Goal: Information Seeking & Learning: Learn about a topic

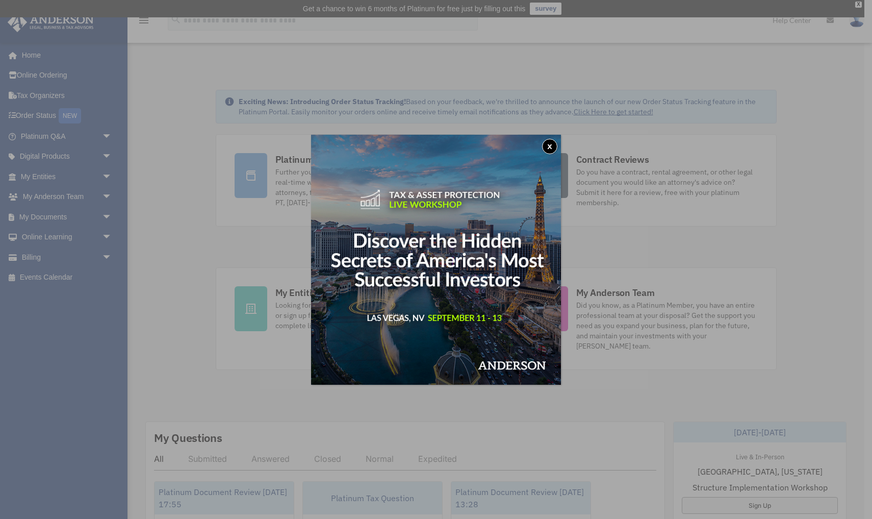
click at [553, 145] on button "x" at bounding box center [549, 146] width 15 height 15
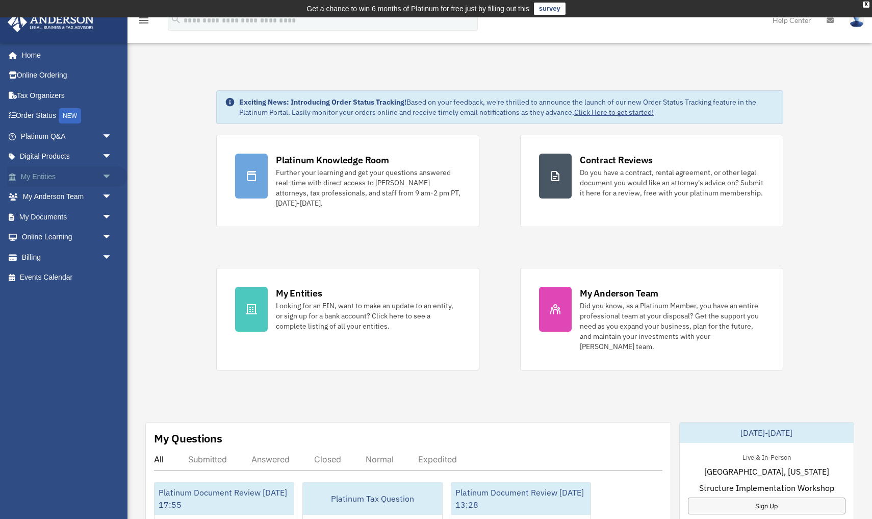
click at [28, 174] on link "My Entities arrow_drop_down" at bounding box center [67, 176] width 120 height 20
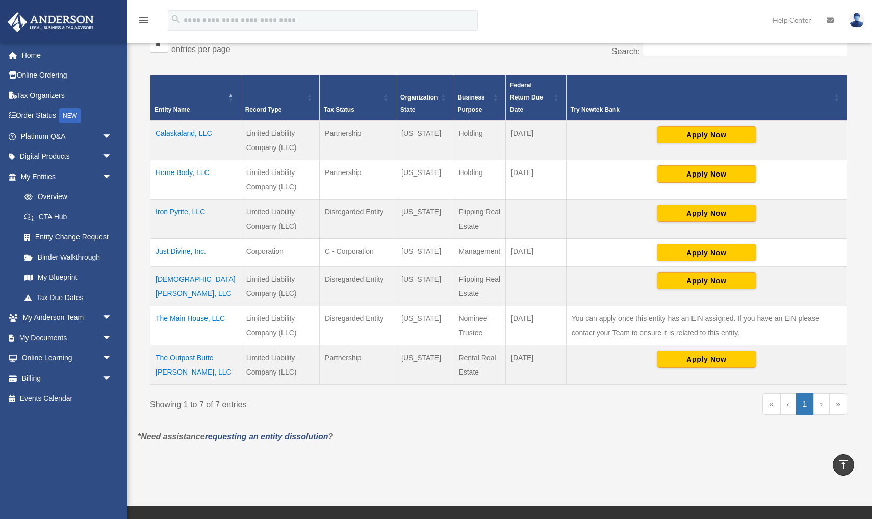
scroll to position [203, 0]
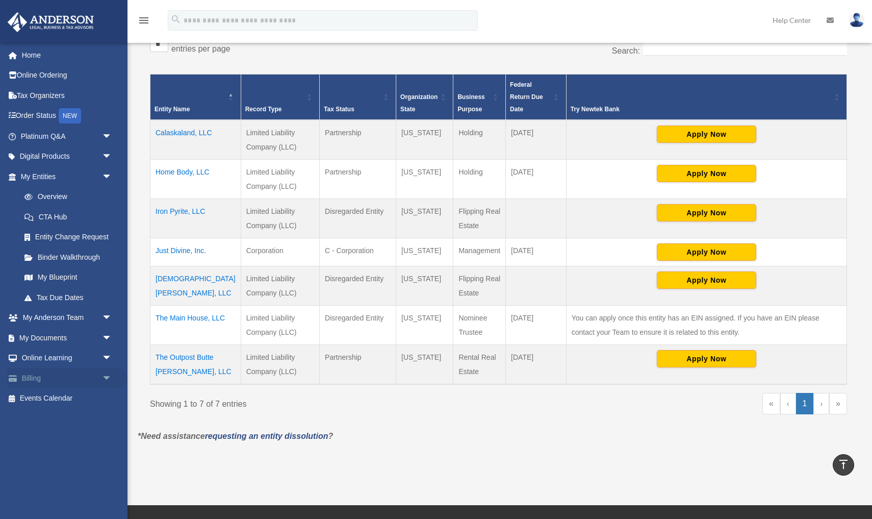
click at [31, 372] on link "Billing arrow_drop_down" at bounding box center [67, 378] width 120 height 20
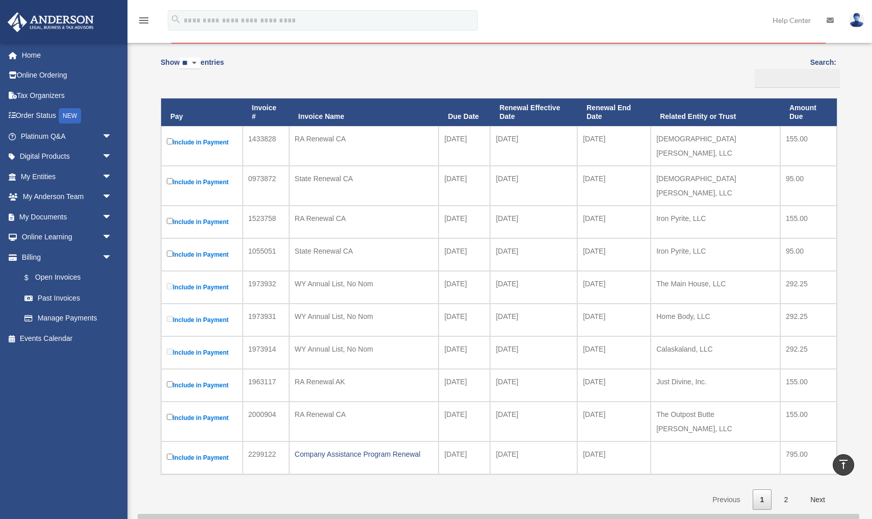
scroll to position [140, 0]
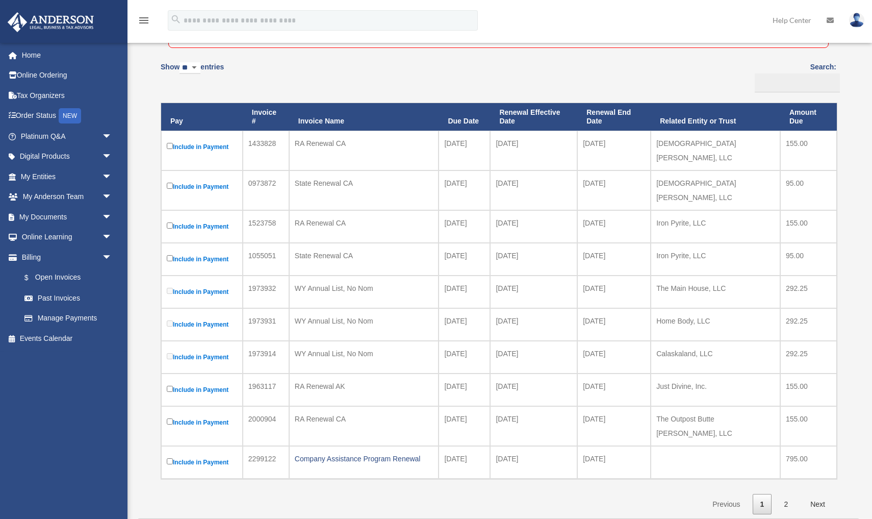
click at [830, 19] on icon at bounding box center [830, 20] width 7 height 7
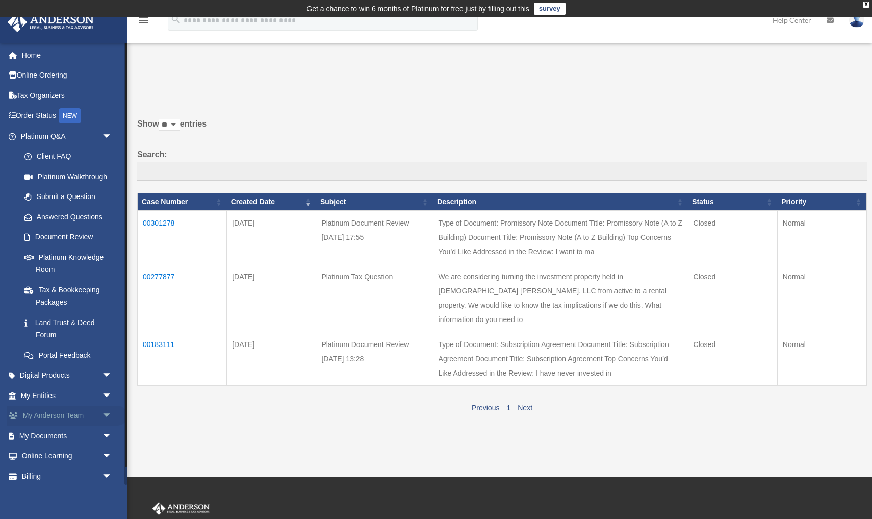
click at [50, 408] on link "My Anderson Team arrow_drop_down" at bounding box center [67, 415] width 120 height 20
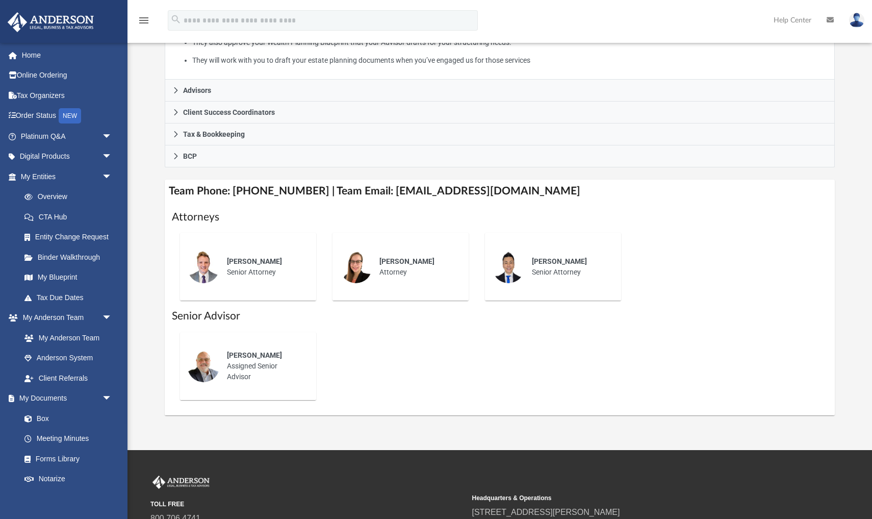
scroll to position [275, 0]
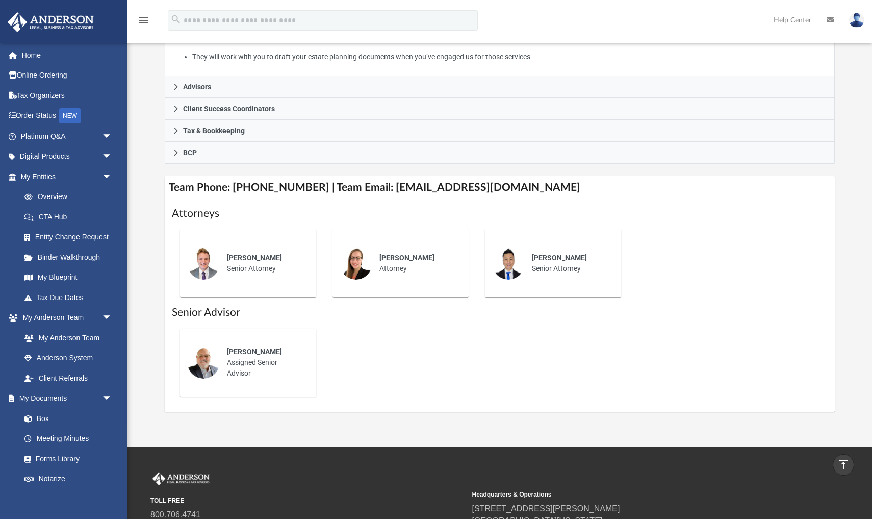
click at [249, 349] on span "[PERSON_NAME]" at bounding box center [254, 351] width 55 height 8
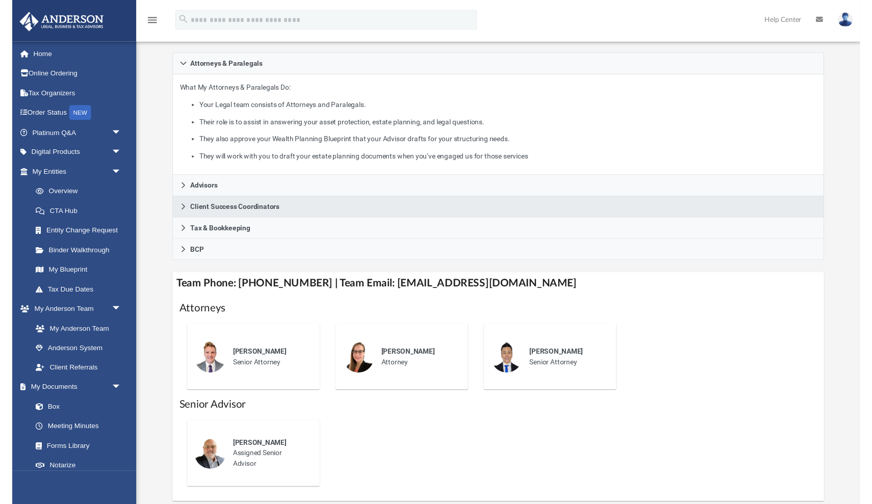
scroll to position [178, 0]
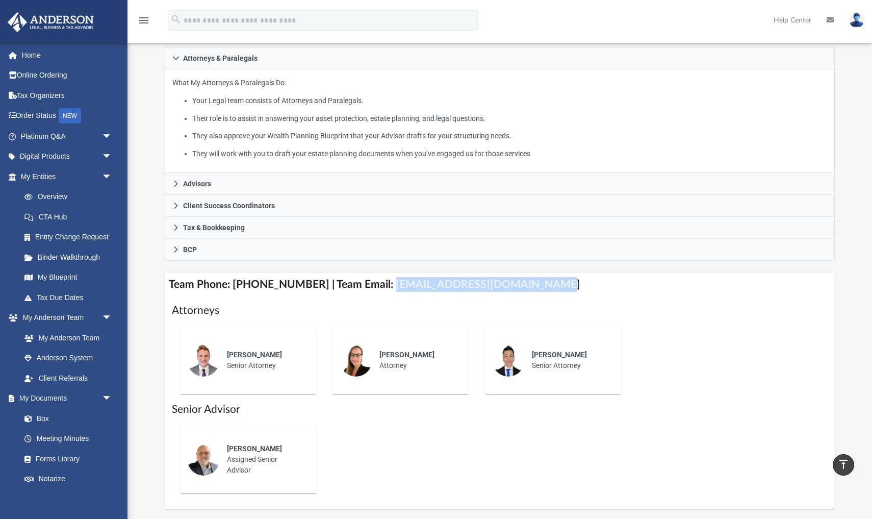
drag, startPoint x: 373, startPoint y: 283, endPoint x: 525, endPoint y: 286, distance: 152.0
copy h4 "[EMAIL_ADDRESS][DOMAIN_NAME]"
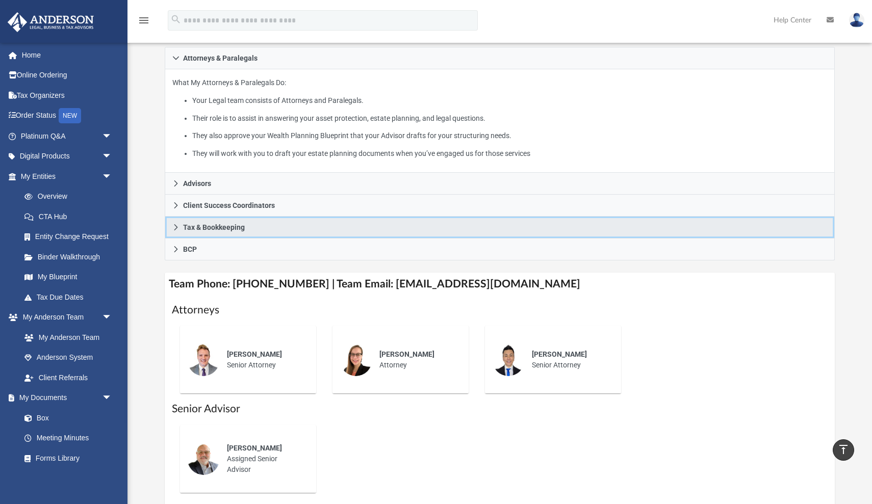
click at [526, 224] on link "Tax & Bookkeeping" at bounding box center [500, 228] width 670 height 22
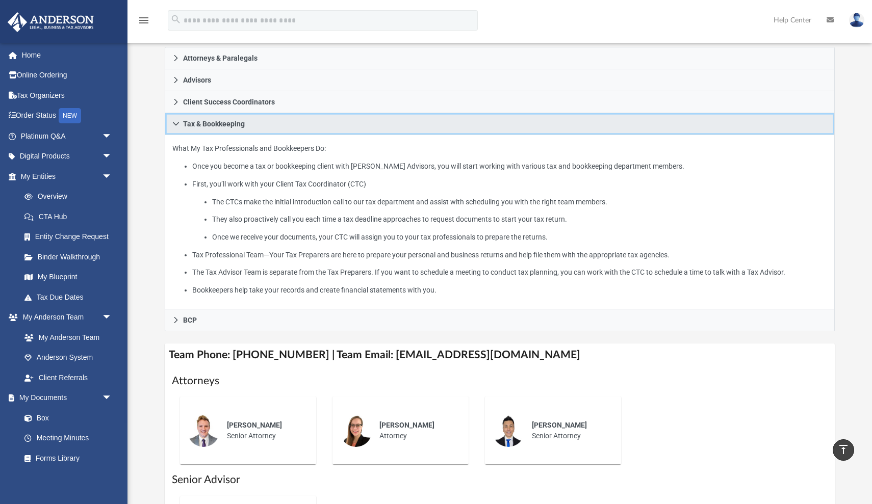
click at [368, 129] on link "Tax & Bookkeeping" at bounding box center [500, 124] width 670 height 22
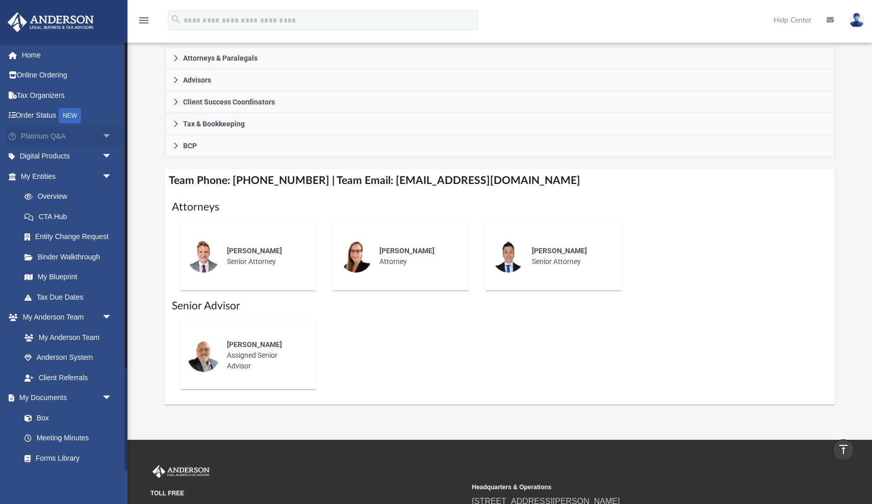
click at [46, 132] on link "Platinum Q&A arrow_drop_down" at bounding box center [67, 136] width 120 height 20
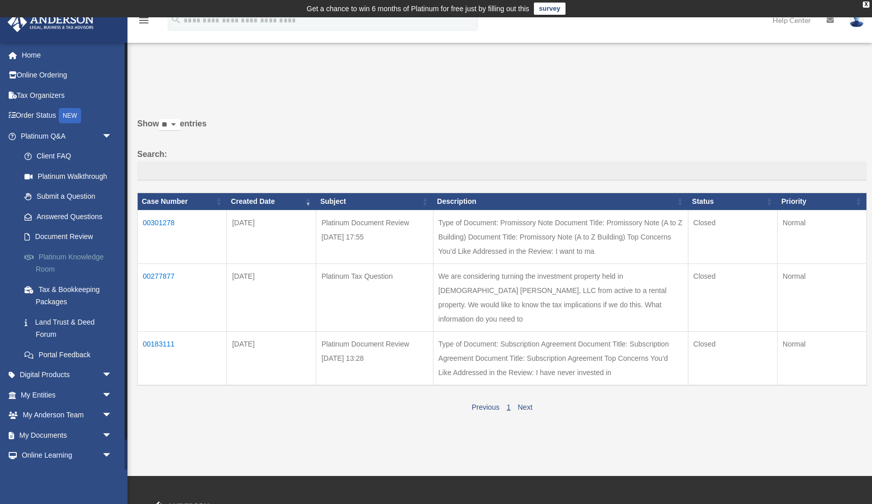
click at [59, 252] on link "Platinum Knowledge Room" at bounding box center [70, 263] width 113 height 33
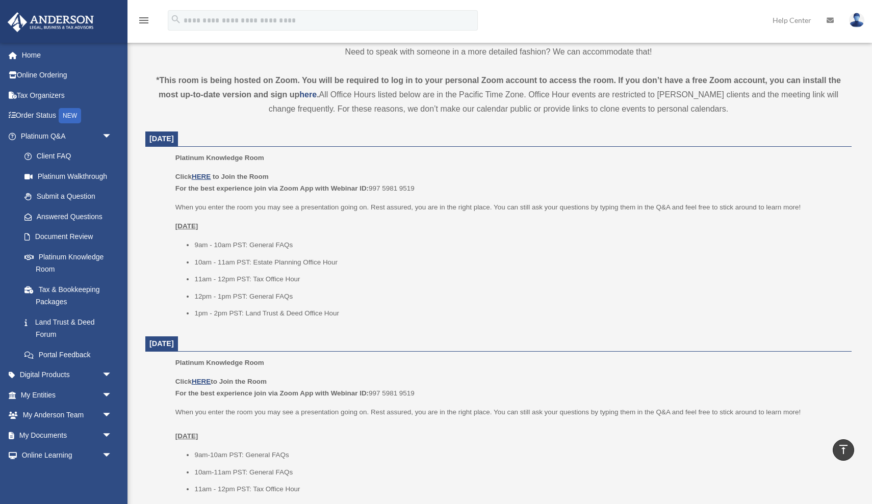
scroll to position [340, 0]
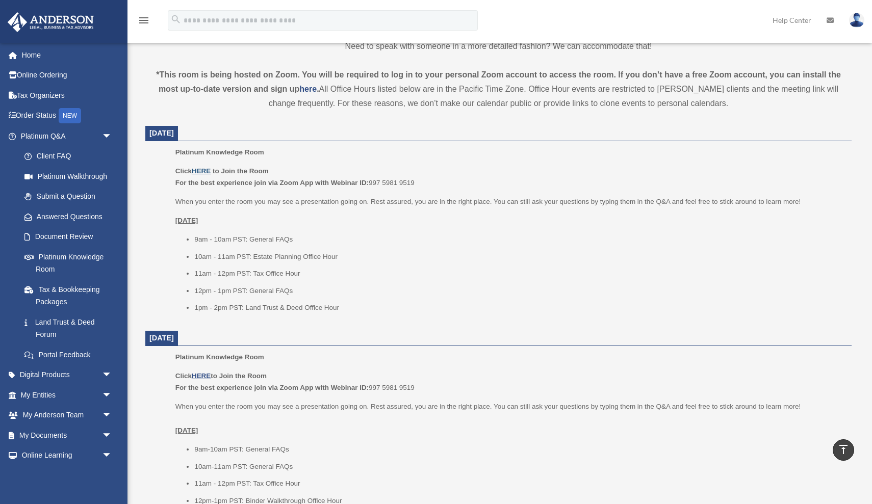
click at [206, 171] on u "HERE" at bounding box center [201, 171] width 19 height 8
click at [33, 53] on link "Home" at bounding box center [67, 55] width 120 height 20
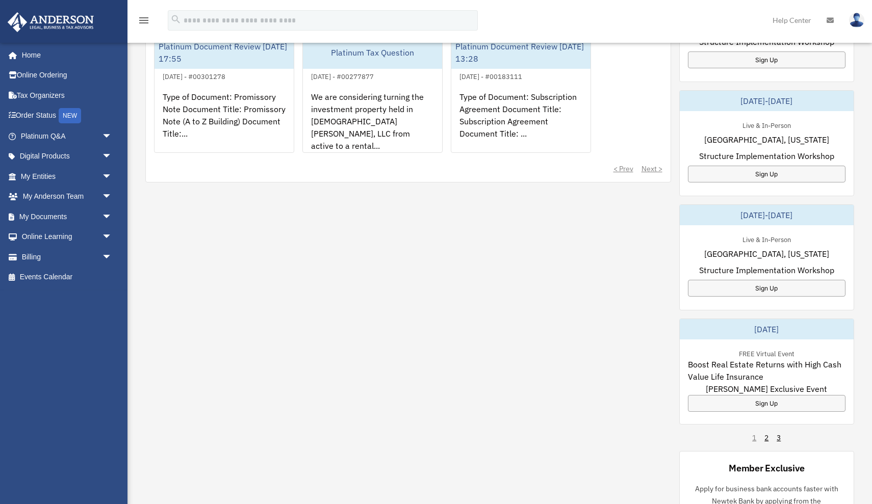
scroll to position [445, 0]
click at [32, 58] on link "Home" at bounding box center [67, 55] width 120 height 20
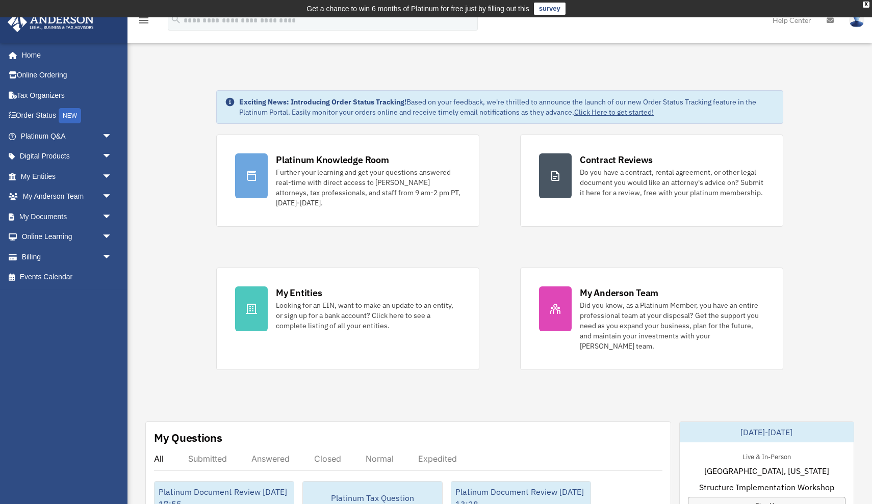
click at [856, 24] on img at bounding box center [856, 20] width 15 height 15
click at [70, 24] on img at bounding box center [51, 22] width 92 height 20
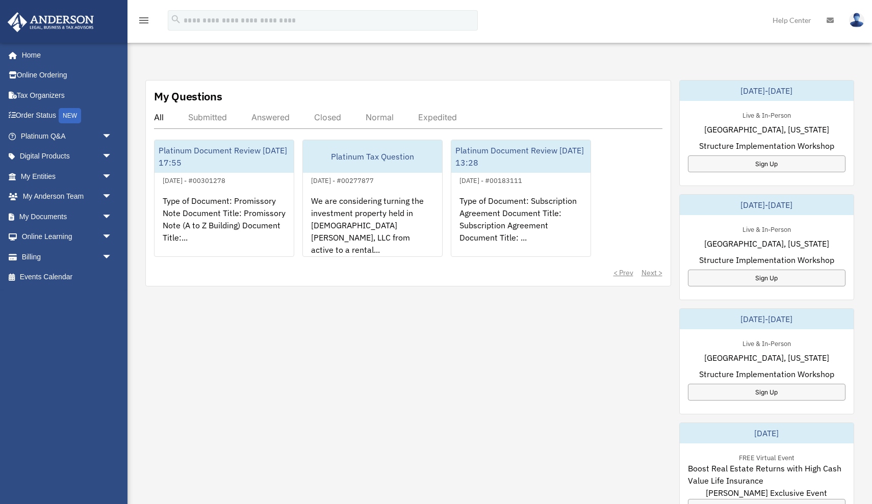
scroll to position [343, 0]
click at [48, 176] on link "My Entities arrow_drop_down" at bounding box center [67, 176] width 120 height 20
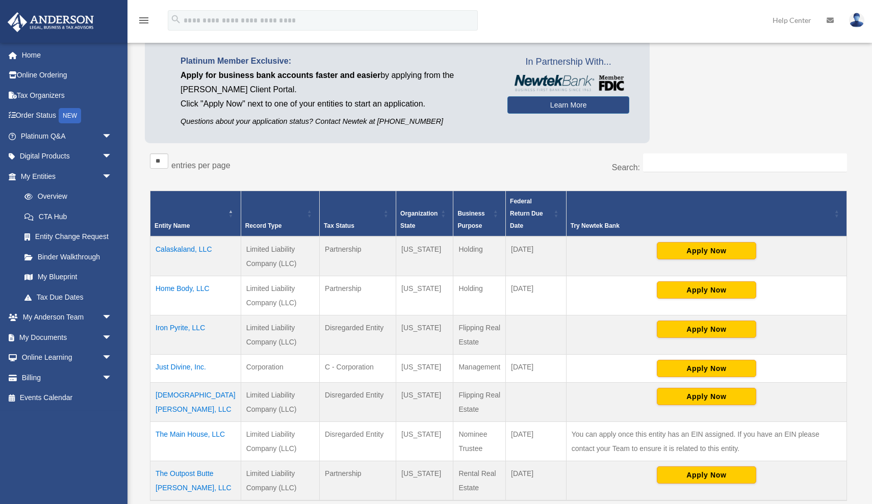
scroll to position [87, 0]
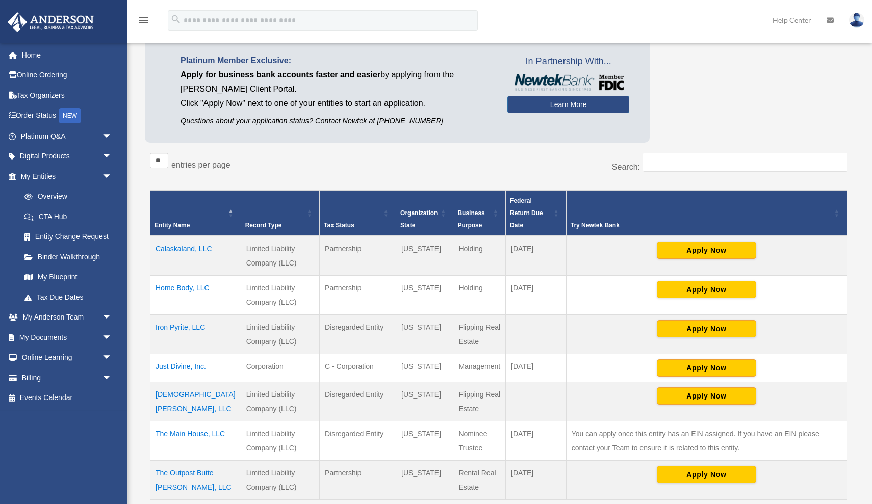
drag, startPoint x: 319, startPoint y: 327, endPoint x: 372, endPoint y: 331, distance: 53.2
click at [372, 331] on td "Disregarded Entity" at bounding box center [358, 334] width 77 height 39
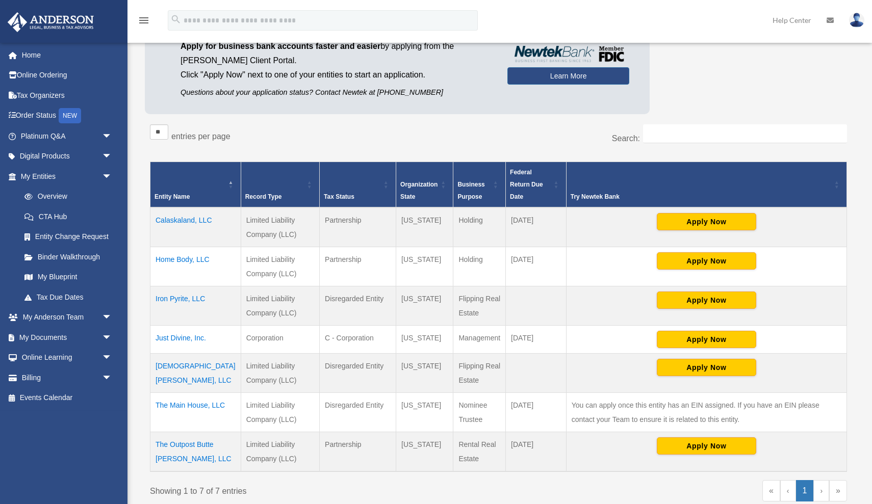
scroll to position [118, 0]
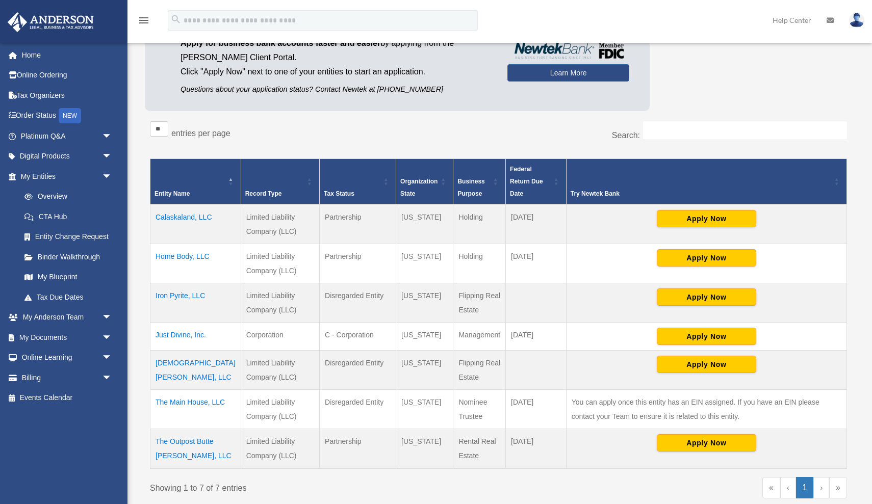
copy td "Disregarded Entity"
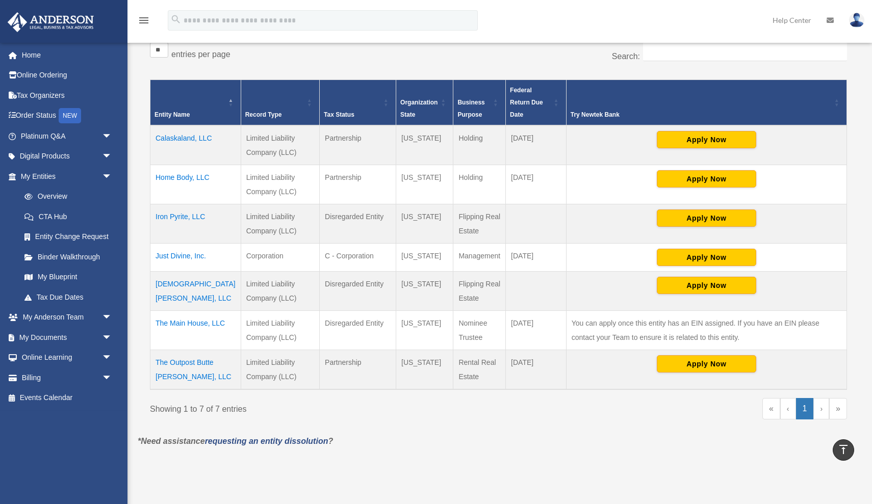
scroll to position [188, 0]
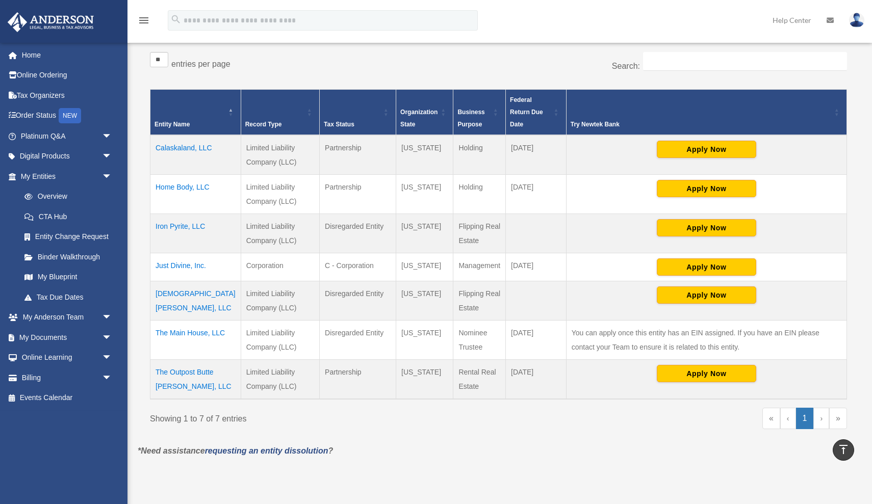
click at [352, 300] on td "Disregarded Entity" at bounding box center [358, 301] width 77 height 39
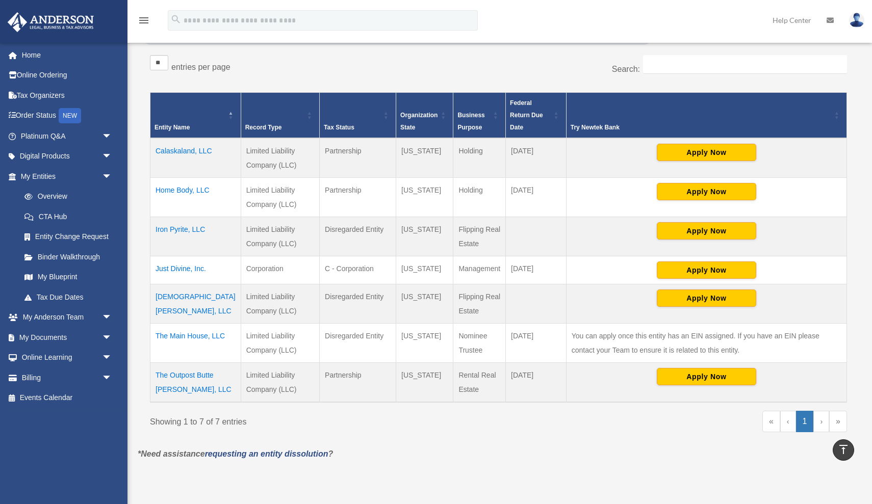
scroll to position [166, 0]
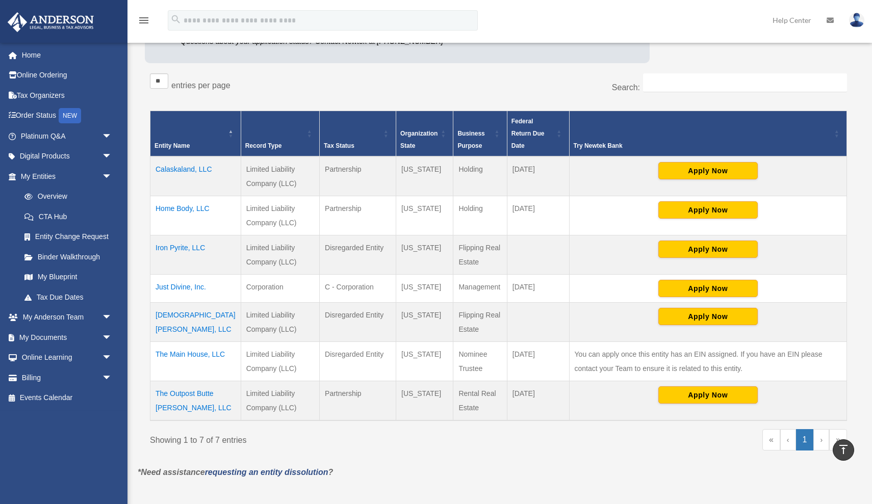
click at [189, 315] on td "[DEMOGRAPHIC_DATA] [PERSON_NAME], LLC" at bounding box center [195, 322] width 91 height 39
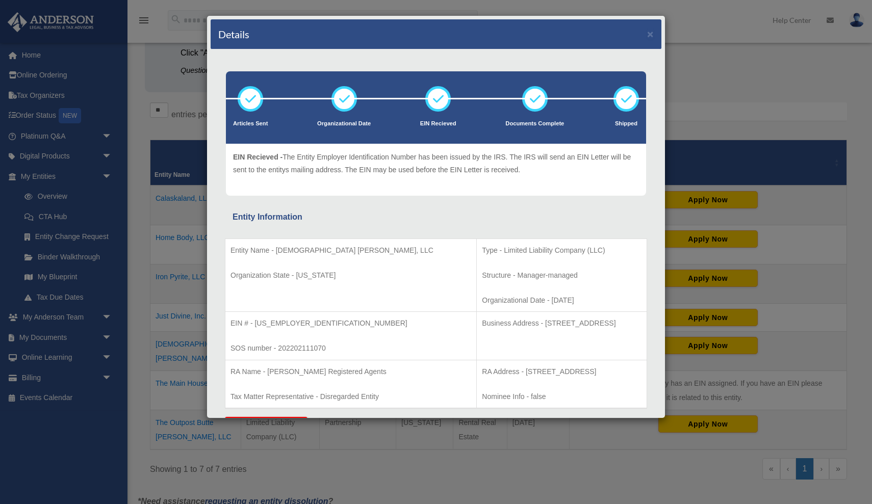
scroll to position [0, 0]
click at [650, 35] on button "×" at bounding box center [650, 34] width 7 height 11
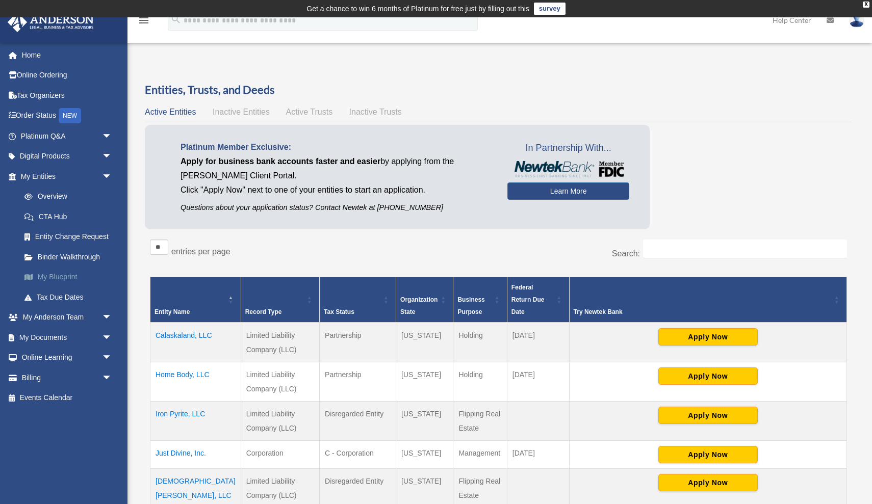
click at [58, 274] on link "My Blueprint" at bounding box center [70, 277] width 113 height 20
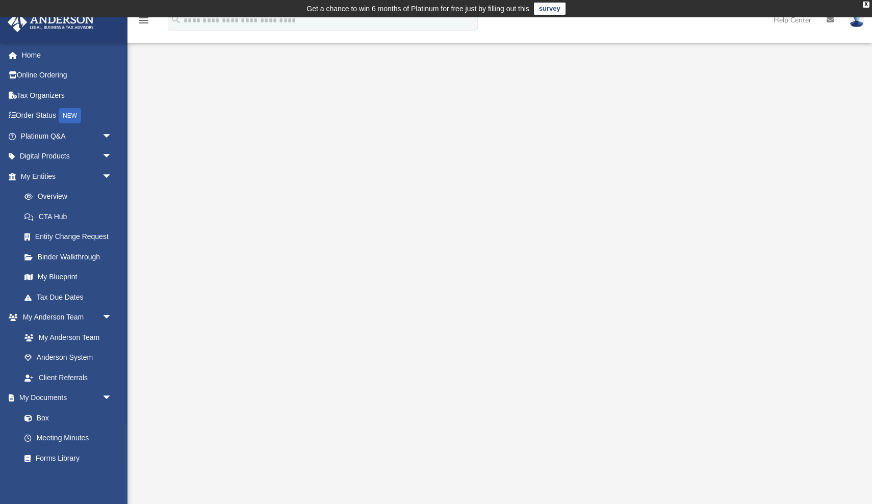
click at [854, 23] on img at bounding box center [856, 20] width 15 height 15
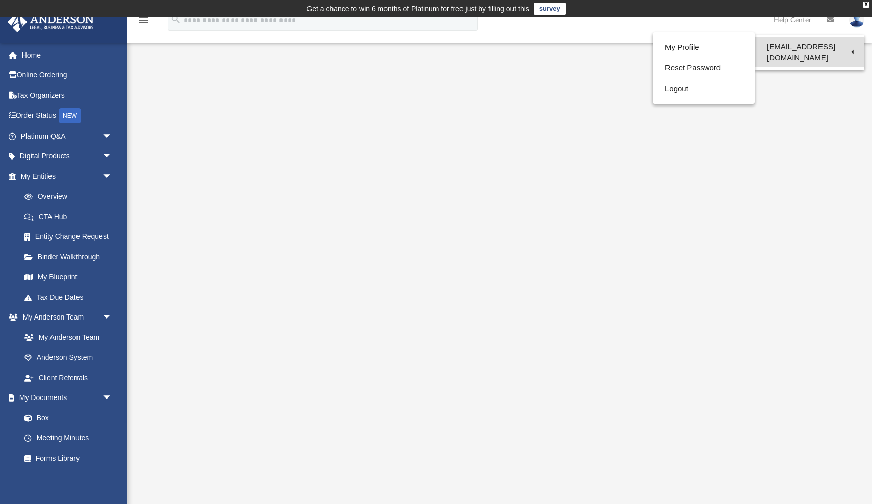
click at [818, 44] on link "[EMAIL_ADDRESS][DOMAIN_NAME]" at bounding box center [810, 52] width 110 height 30
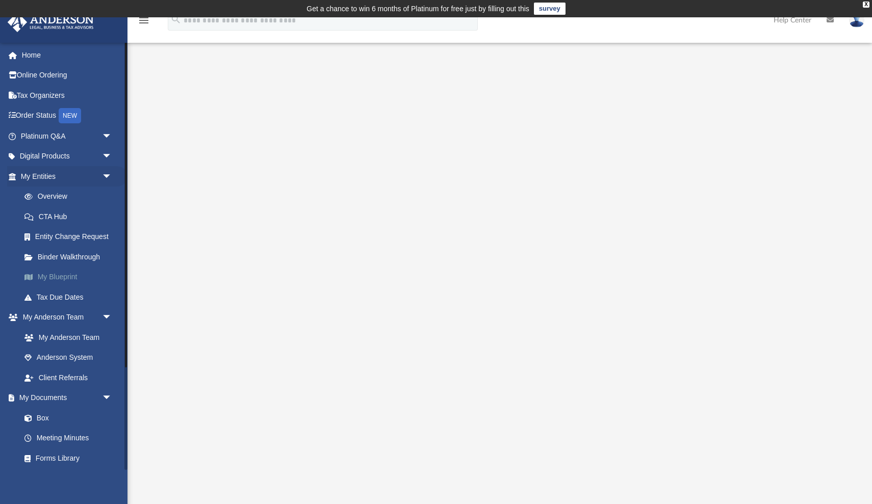
click at [57, 277] on link "My Blueprint" at bounding box center [70, 277] width 113 height 20
click at [64, 350] on link "Anderson System" at bounding box center [70, 358] width 113 height 20
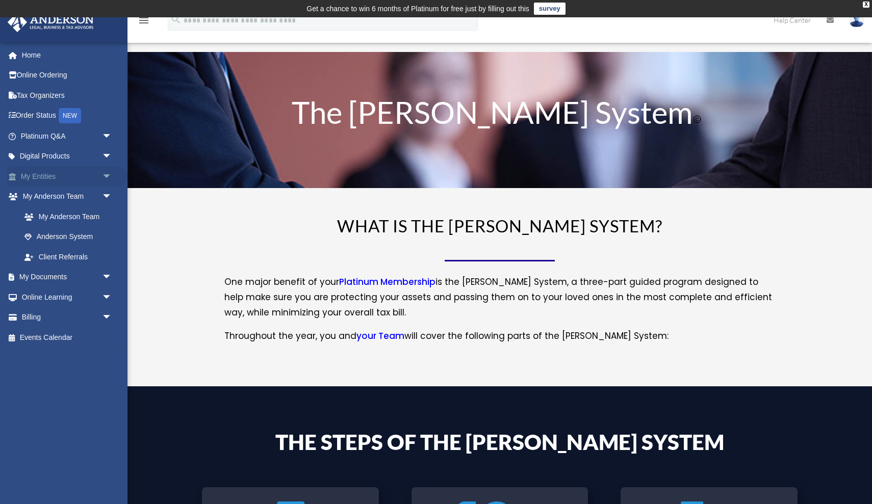
click at [52, 174] on link "My Entities arrow_drop_down" at bounding box center [67, 176] width 120 height 20
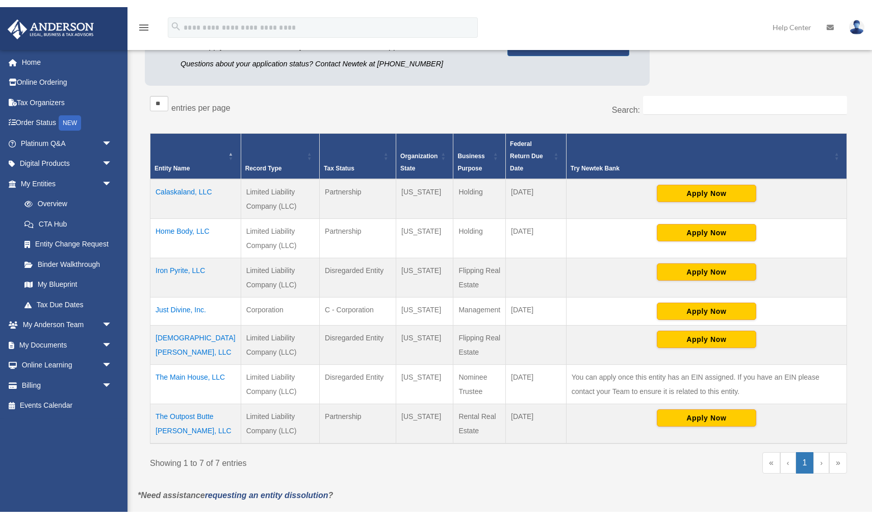
scroll to position [152, 0]
